Goal: Transaction & Acquisition: Purchase product/service

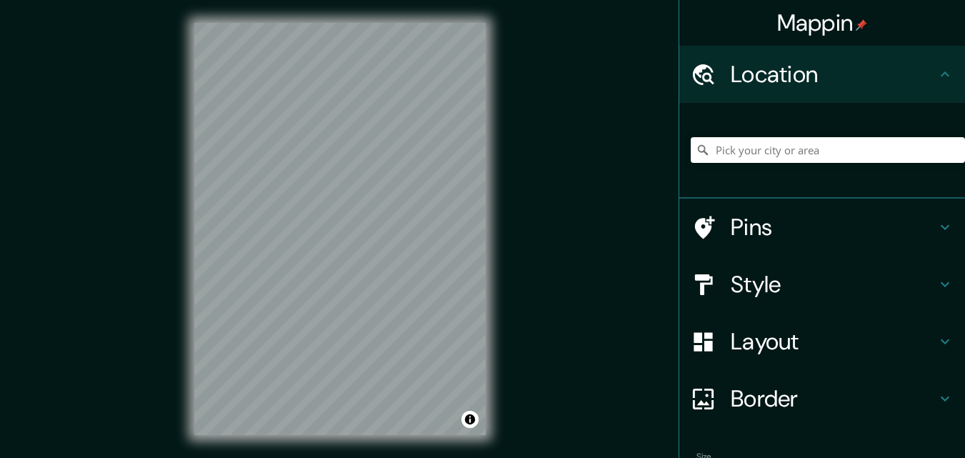
scroll to position [23, 0]
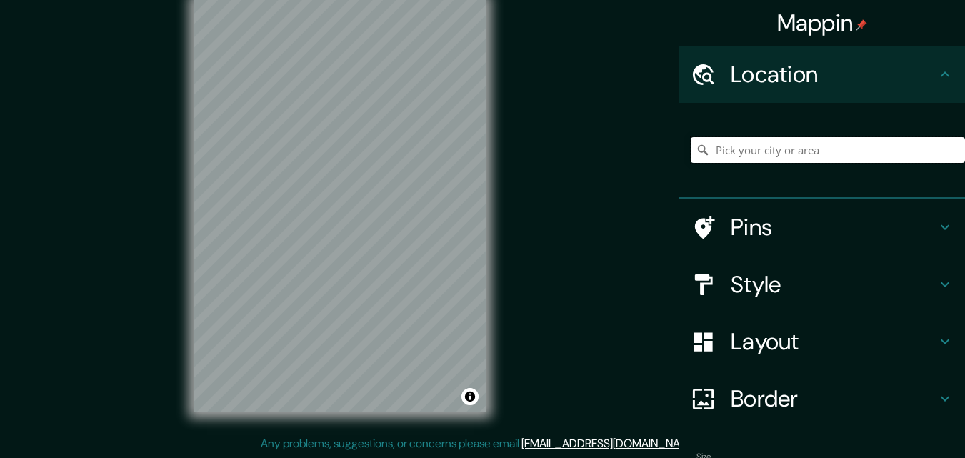
click at [735, 147] on input "Pick your city or area" at bounding box center [828, 150] width 274 height 26
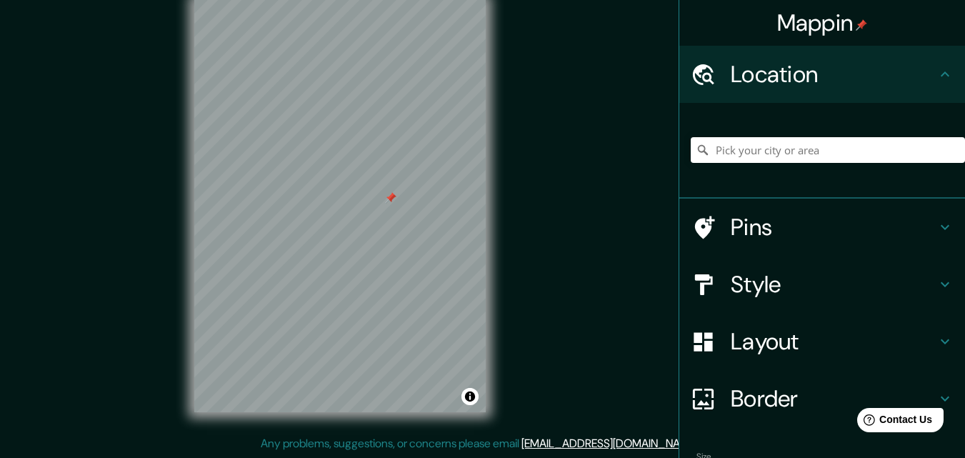
click at [390, 198] on div at bounding box center [390, 197] width 11 height 11
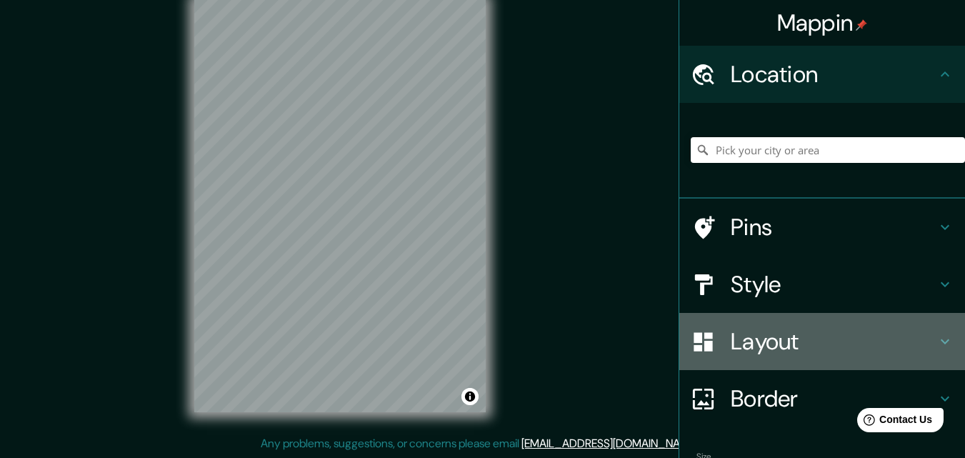
click at [773, 341] on h4 "Layout" at bounding box center [834, 341] width 206 height 29
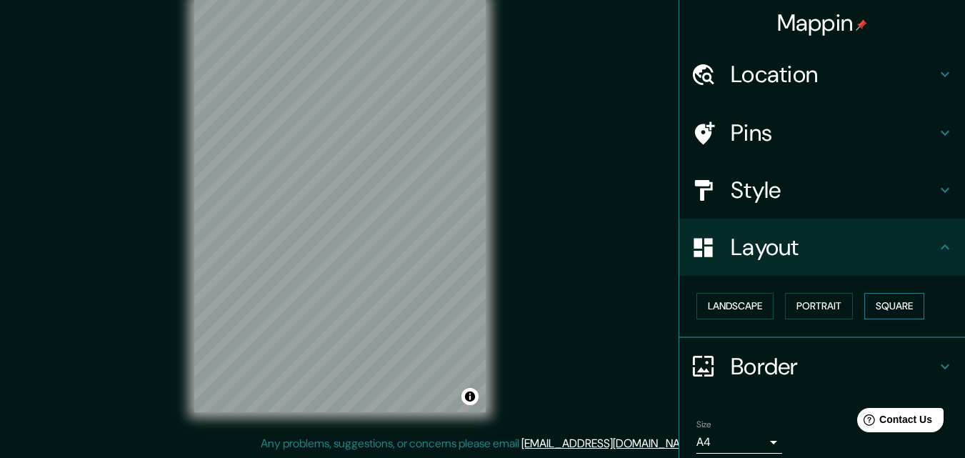
click at [881, 302] on button "Square" at bounding box center [895, 306] width 60 height 26
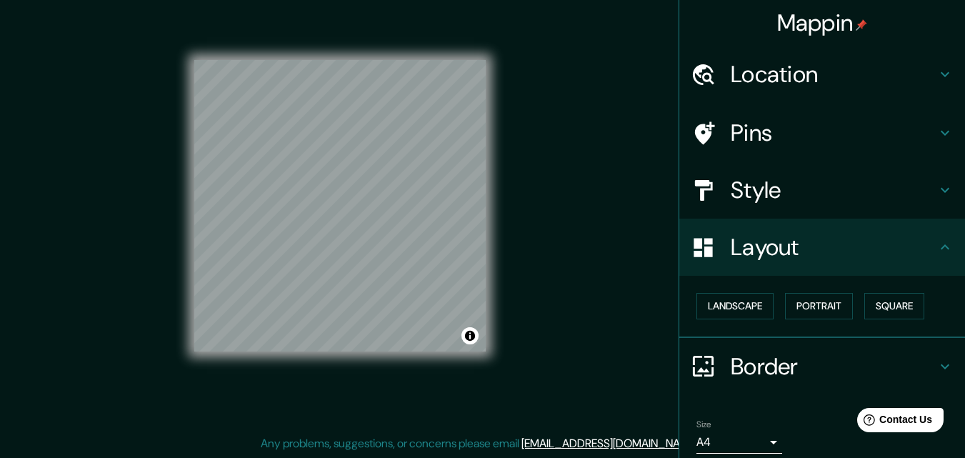
scroll to position [56, 0]
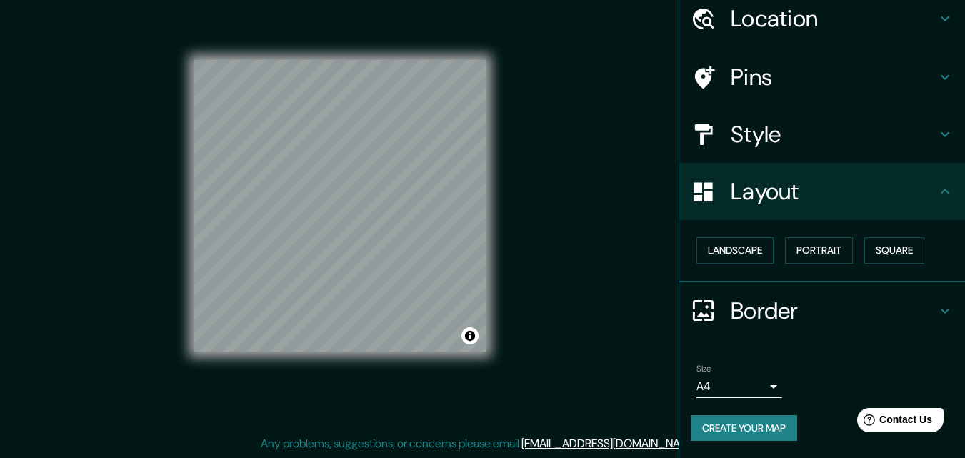
click at [761, 428] on button "Create your map" at bounding box center [744, 428] width 106 height 26
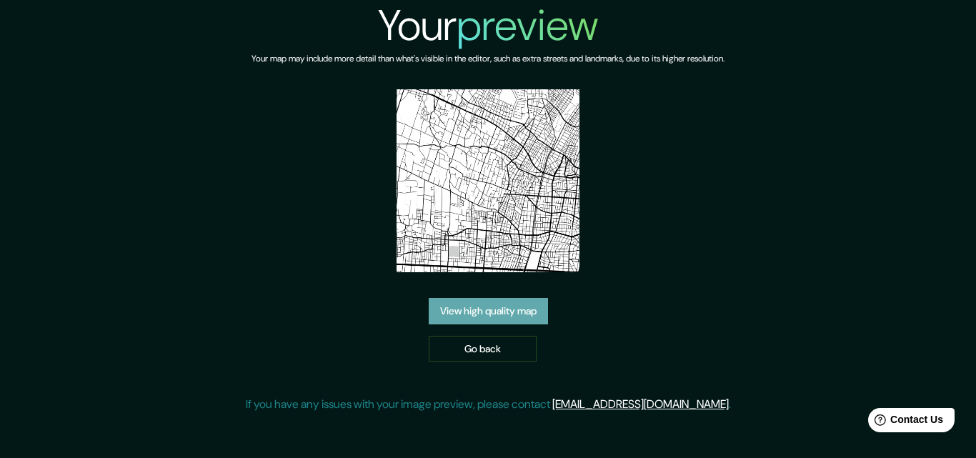
click at [463, 310] on link "View high quality map" at bounding box center [488, 311] width 119 height 26
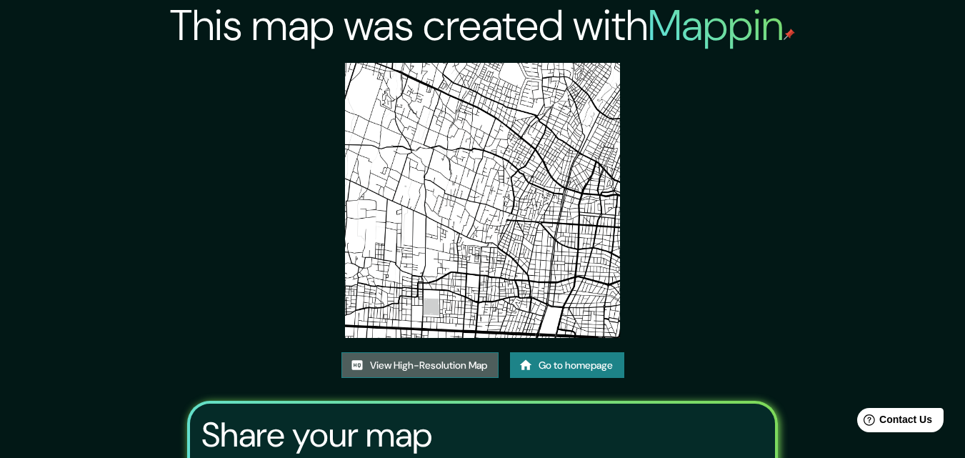
click at [432, 354] on link "View High-Resolution Map" at bounding box center [420, 365] width 157 height 26
